Goal: Task Accomplishment & Management: Complete application form

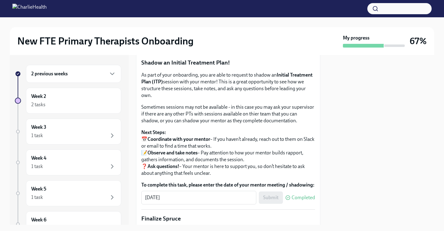
scroll to position [589, 0]
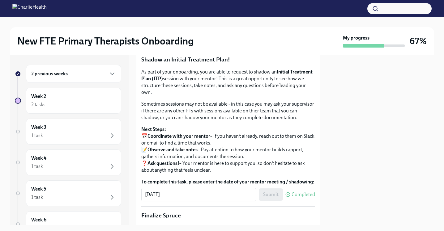
click at [189, 42] on span "I have completed my Mock Treatment Plan" at bounding box center [191, 39] width 91 height 6
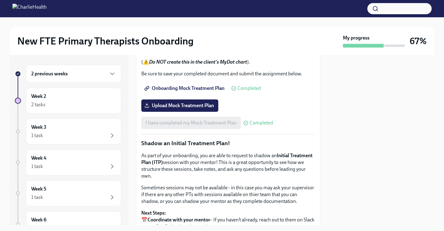
scroll to position [544, 0]
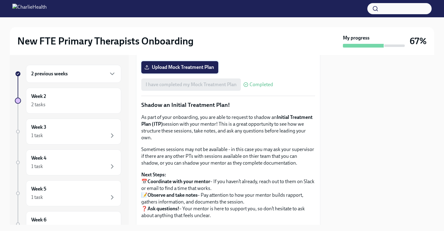
click at [206, 74] on label "Upload Mock Treatment Plan" at bounding box center [179, 67] width 77 height 12
click at [0, 0] on input "Upload Mock Treatment Plan" at bounding box center [0, 0] width 0 height 0
click at [192, 74] on label "Upload Mock Treatment Plan" at bounding box center [179, 67] width 77 height 12
click at [0, 0] on input "Upload Mock Treatment Plan" at bounding box center [0, 0] width 0 height 0
click at [195, 70] on span "Upload Mock Treatment Plan" at bounding box center [180, 67] width 68 height 6
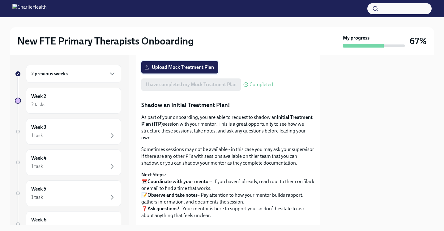
click at [0, 0] on input "Upload Mock Treatment Plan" at bounding box center [0, 0] width 0 height 0
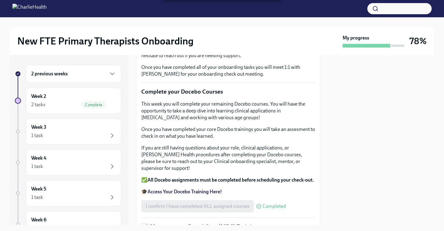
scroll to position [0, 0]
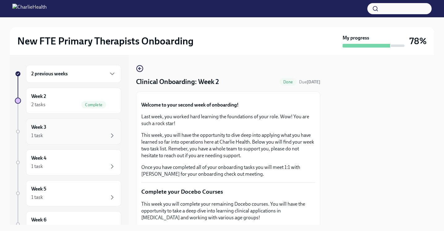
click at [84, 128] on div "Week 3 1 task" at bounding box center [73, 131] width 85 height 15
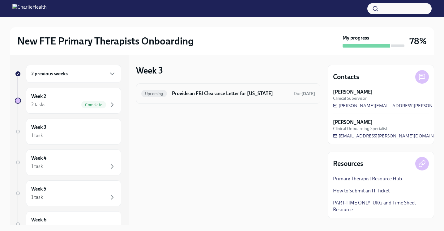
click at [206, 89] on div "Upcoming Provide an FBI Clearance Letter for [US_STATE] Due [DATE]" at bounding box center [228, 94] width 174 height 10
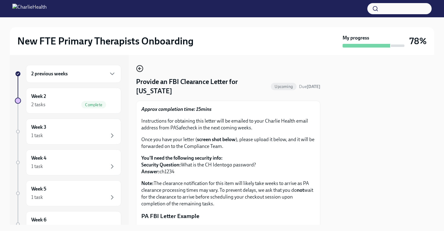
click at [138, 67] on icon "button" at bounding box center [139, 68] width 7 height 7
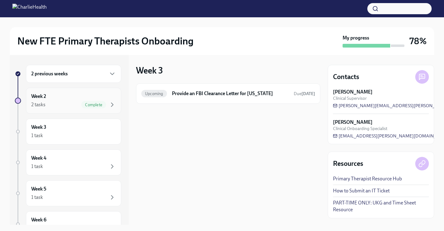
click at [107, 106] on div "Complete" at bounding box center [98, 104] width 35 height 7
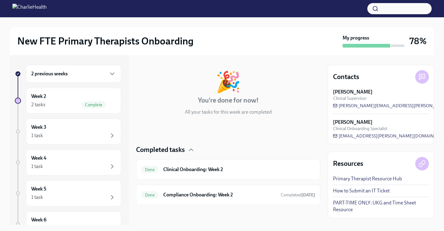
scroll to position [21, 0]
click at [202, 190] on div "Done Compliance Onboarding: Week 2 Completed [DATE]" at bounding box center [228, 195] width 184 height 20
click at [206, 194] on h6 "Compliance Onboarding: Week 2" at bounding box center [219, 195] width 113 height 7
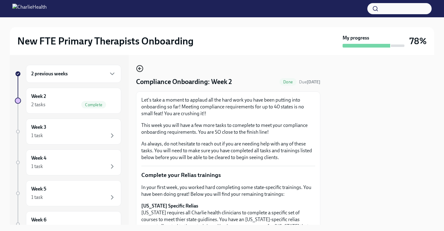
click at [138, 70] on icon "button" at bounding box center [139, 68] width 7 height 7
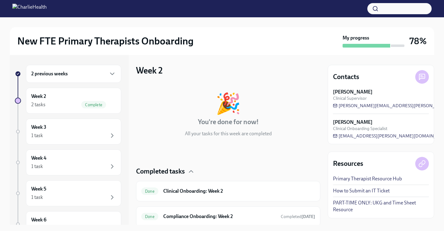
scroll to position [22, 0]
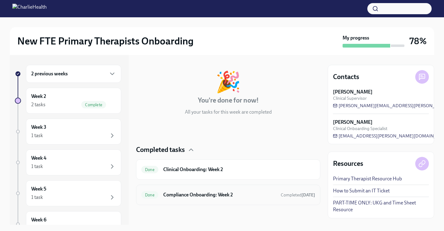
click at [224, 192] on h6 "Compliance Onboarding: Week 2" at bounding box center [219, 195] width 113 height 7
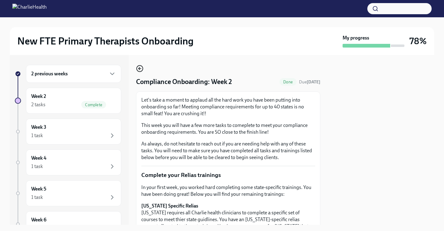
click at [143, 71] on icon "button" at bounding box center [139, 68] width 7 height 7
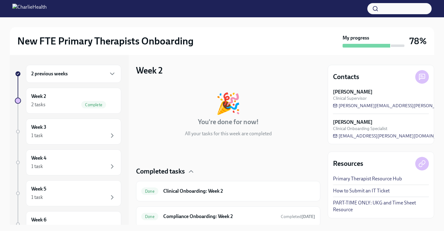
scroll to position [11, 0]
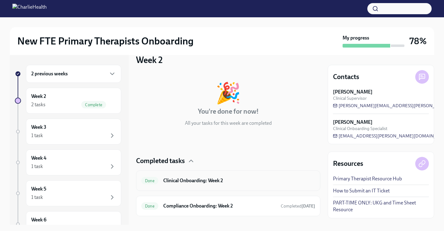
click at [208, 180] on h6 "Clinical Onboarding: Week 2" at bounding box center [239, 180] width 152 height 7
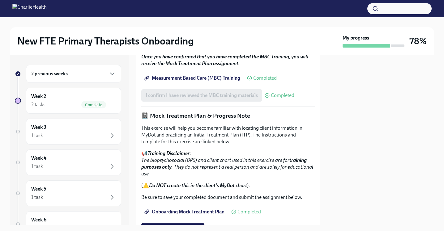
scroll to position [391, 0]
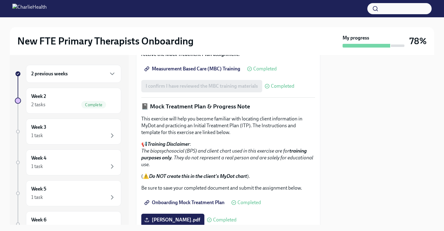
click at [221, 72] on span "Measurement Based Care (MBC) Training" at bounding box center [193, 69] width 95 height 6
